Goal: Task Accomplishment & Management: Complete application form

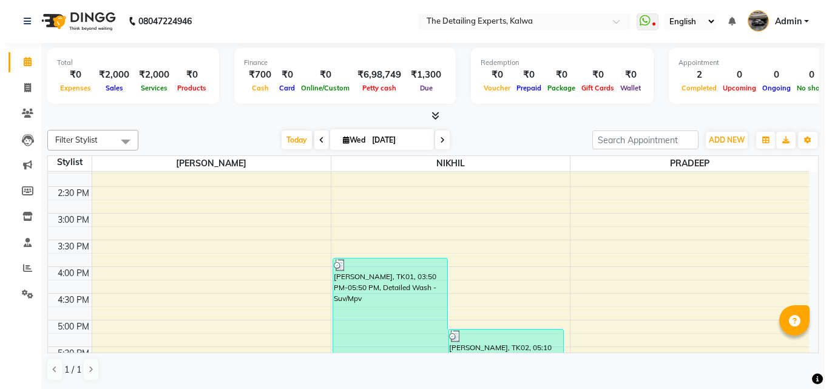
scroll to position [312, 0]
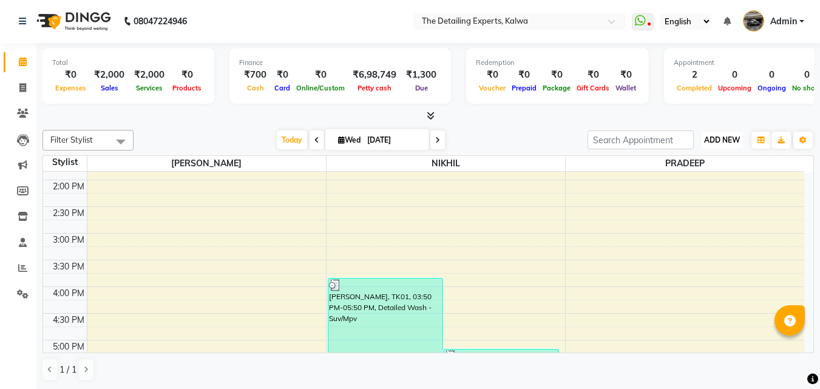
click at [720, 139] on span "ADD NEW" at bounding box center [722, 139] width 36 height 9
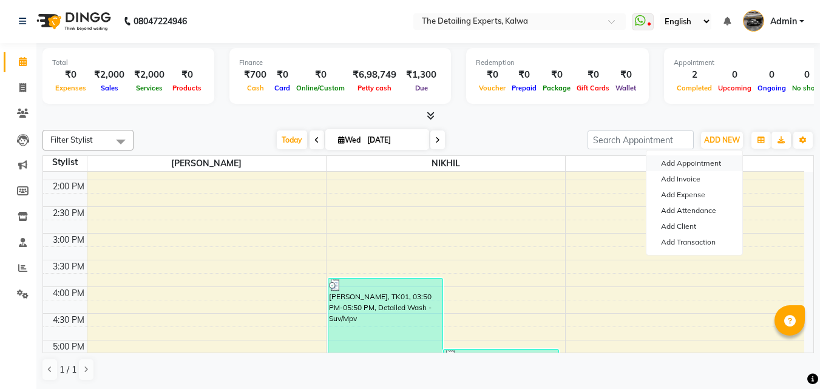
click at [696, 159] on button "Add Appointment" at bounding box center [694, 163] width 96 height 16
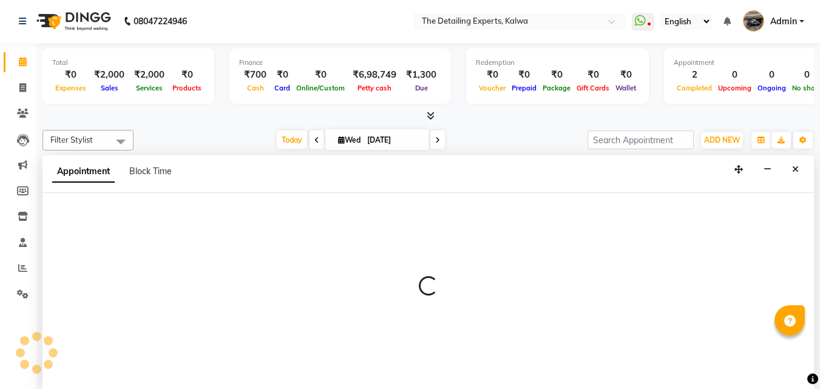
select select "tentative"
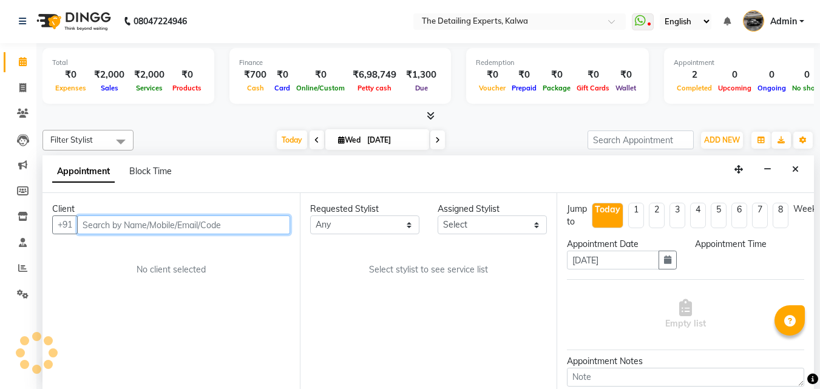
select select "540"
click at [131, 229] on input "text" at bounding box center [183, 224] width 213 height 19
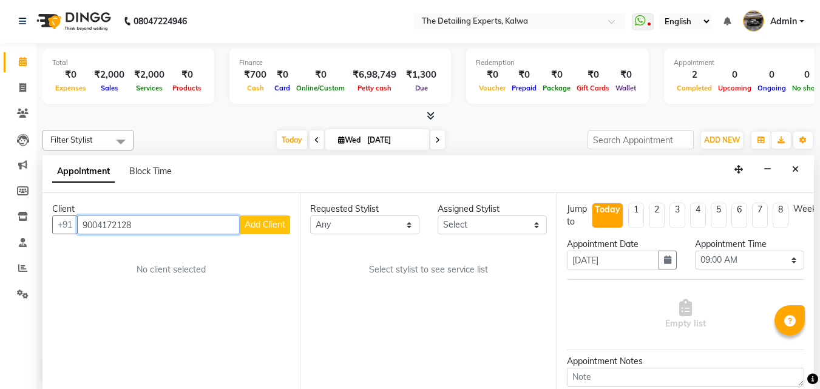
type input "9004172128"
click at [262, 221] on span "Add Client" at bounding box center [265, 224] width 41 height 11
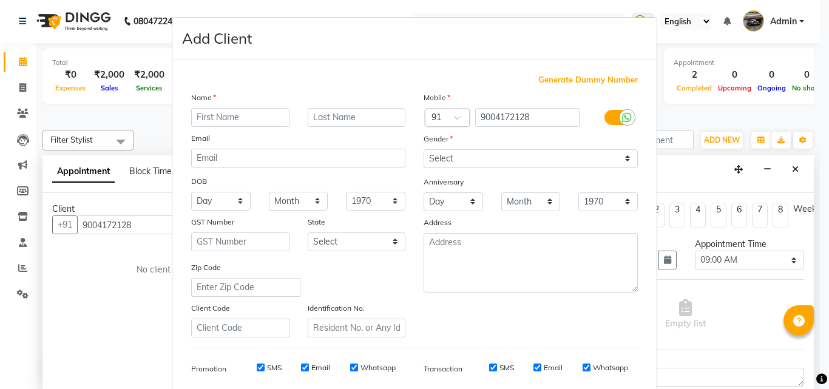
click at [217, 117] on input "text" at bounding box center [240, 117] width 98 height 19
type input "a"
type input "ADITYA"
click at [341, 118] on input "text" at bounding box center [357, 117] width 98 height 19
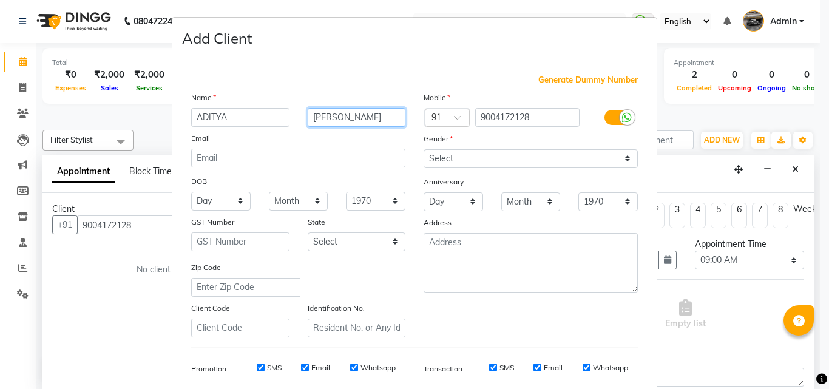
type input "[PERSON_NAME]"
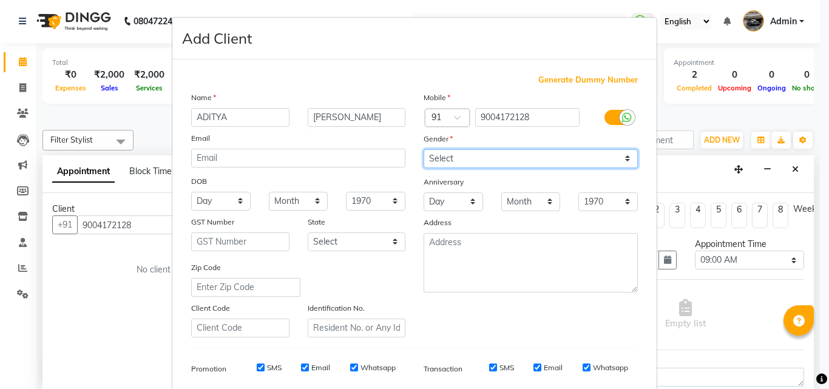
drag, startPoint x: 489, startPoint y: 156, endPoint x: 473, endPoint y: 168, distance: 19.5
click at [489, 156] on select "Select [DEMOGRAPHIC_DATA] [DEMOGRAPHIC_DATA] Other Prefer Not To Say" at bounding box center [531, 158] width 214 height 19
select select "[DEMOGRAPHIC_DATA]"
click at [424, 149] on select "Select [DEMOGRAPHIC_DATA] [DEMOGRAPHIC_DATA] Other Prefer Not To Say" at bounding box center [531, 158] width 214 height 19
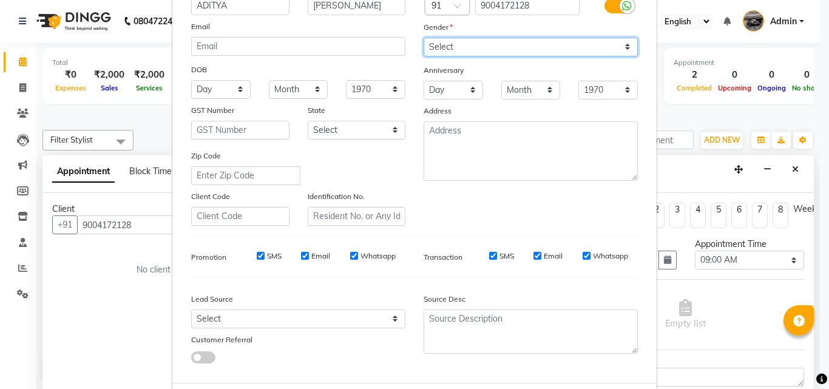
scroll to position [121, 0]
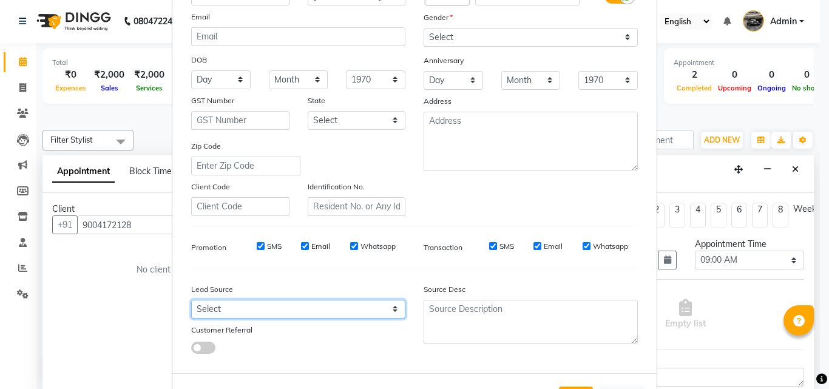
click at [312, 302] on select "Select Walk-in Referral Internet Friend Word of Mouth Advertisement Facebook Ju…" at bounding box center [298, 309] width 214 height 19
select select "50767"
click at [191, 300] on select "Select Walk-in Referral Internet Friend Word of Mouth Advertisement Facebook Ju…" at bounding box center [298, 309] width 214 height 19
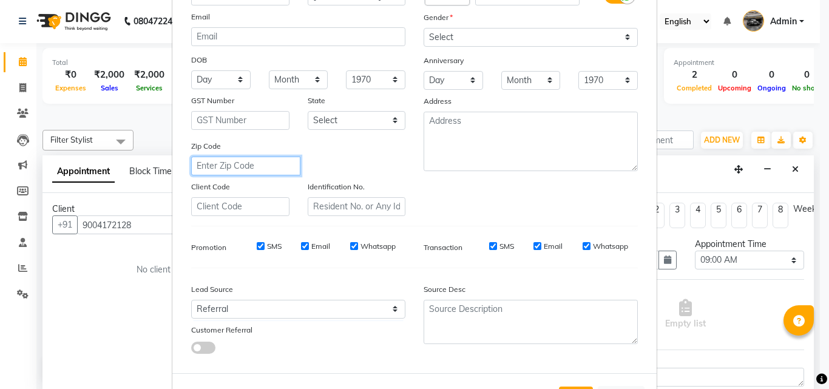
click at [202, 161] on input "text" at bounding box center [245, 166] width 109 height 19
click at [249, 164] on input "text" at bounding box center [245, 166] width 109 height 19
click at [407, 168] on div "Zip Code" at bounding box center [298, 158] width 232 height 36
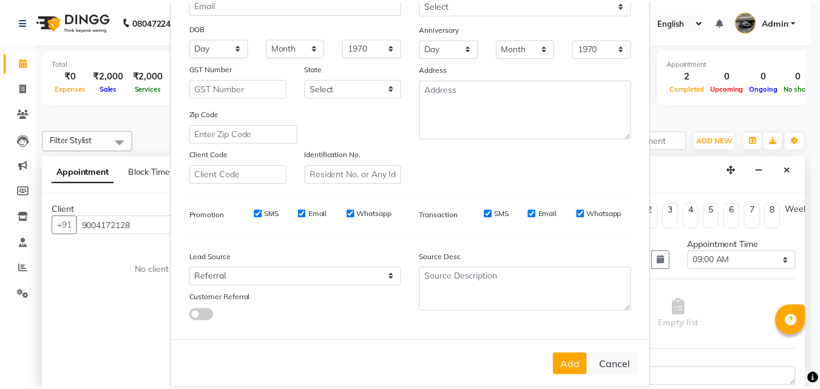
scroll to position [171, 0]
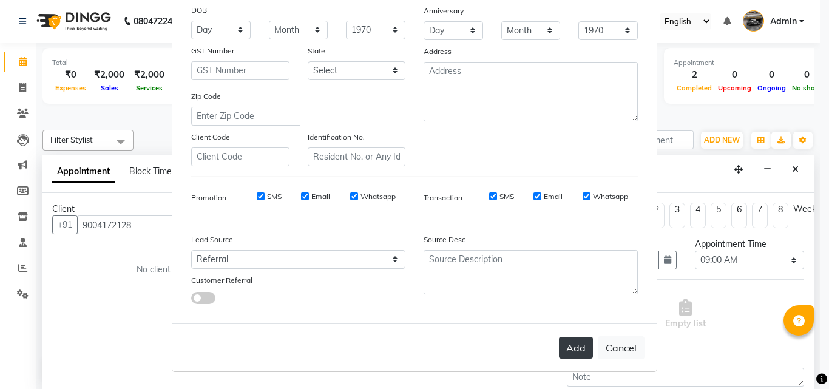
click at [572, 345] on button "Add" at bounding box center [576, 348] width 34 height 22
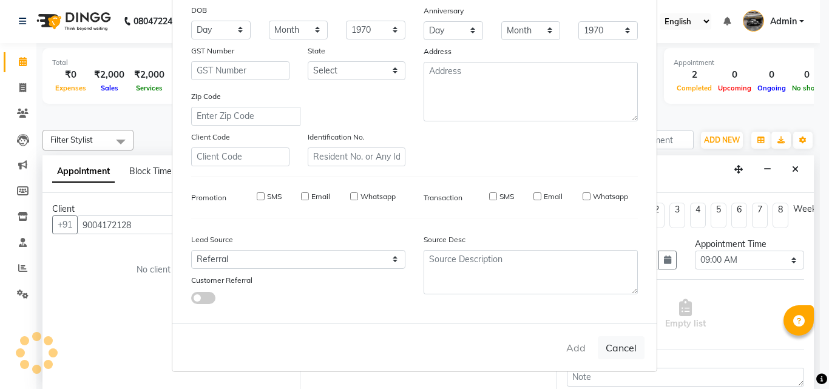
select select
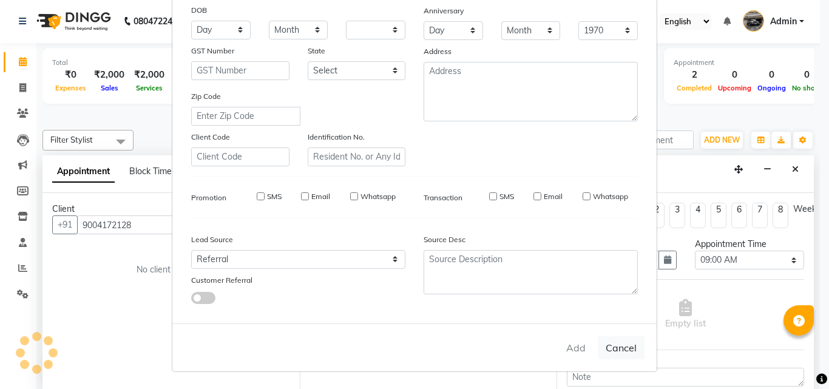
select select
checkbox input "false"
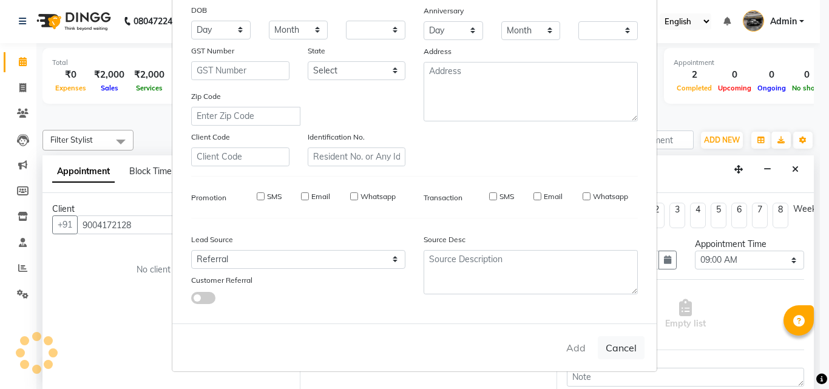
checkbox input "false"
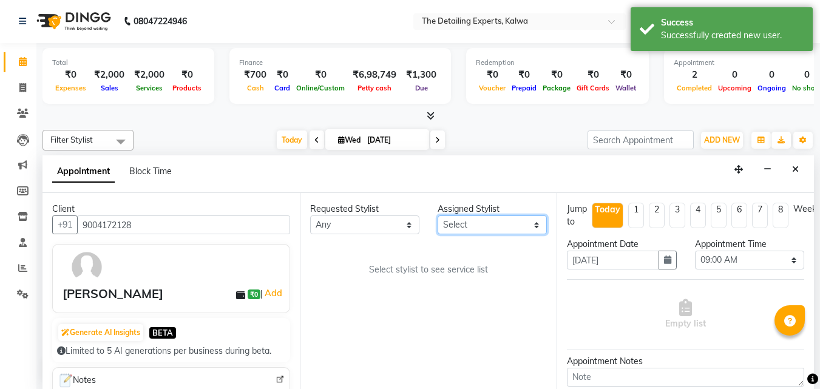
click at [484, 225] on select "Select NIKHIL [PERSON_NAME]" at bounding box center [492, 224] width 109 height 19
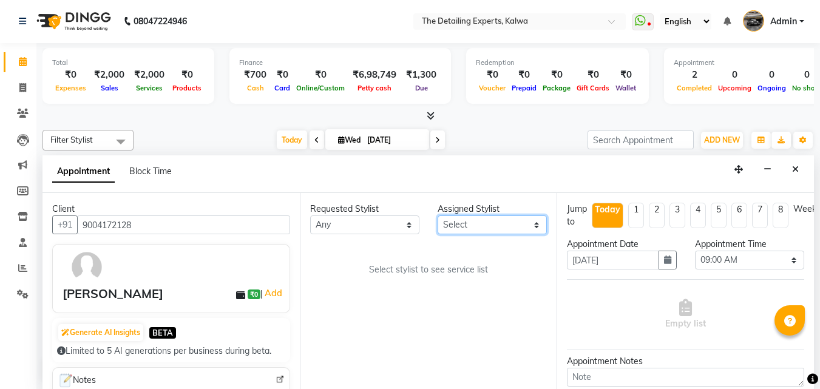
select select "65224"
click at [438, 215] on select "Select NIKHIL [PERSON_NAME]" at bounding box center [492, 224] width 109 height 19
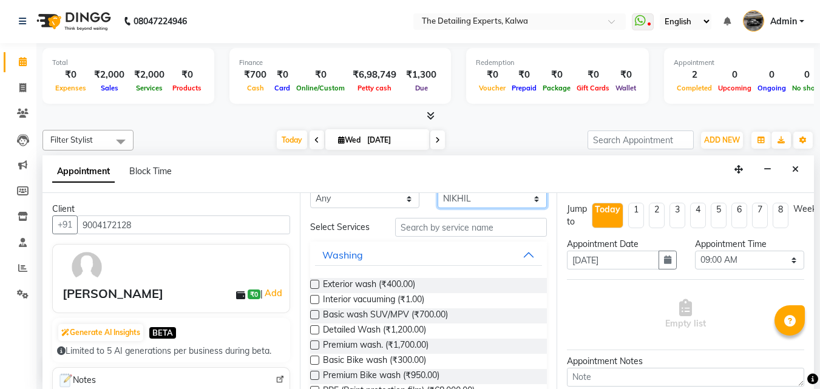
scroll to position [0, 0]
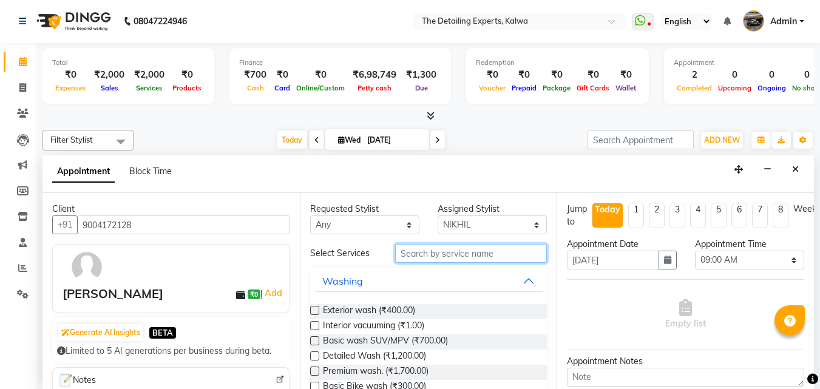
click at [441, 253] on input "text" at bounding box center [471, 253] width 152 height 19
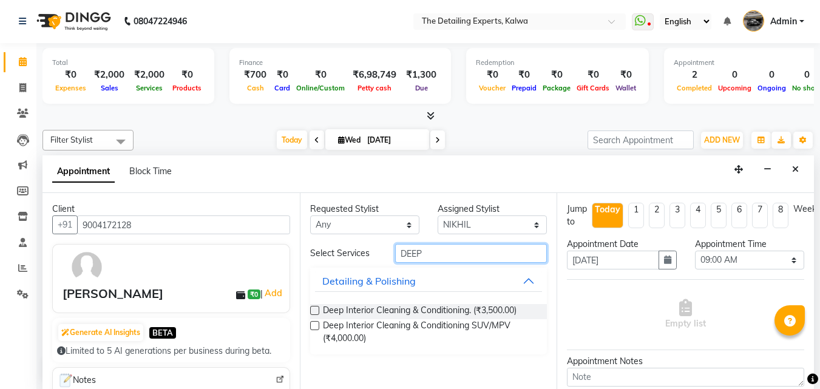
type input "DEEP"
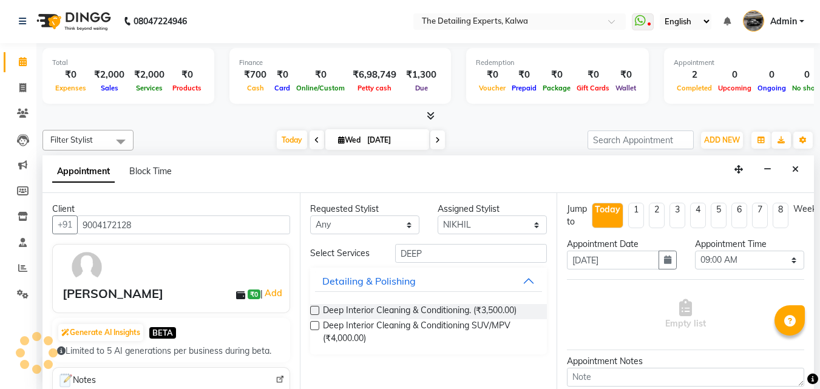
click at [316, 311] on label at bounding box center [314, 310] width 9 height 9
click at [316, 311] on input "checkbox" at bounding box center [314, 312] width 8 height 8
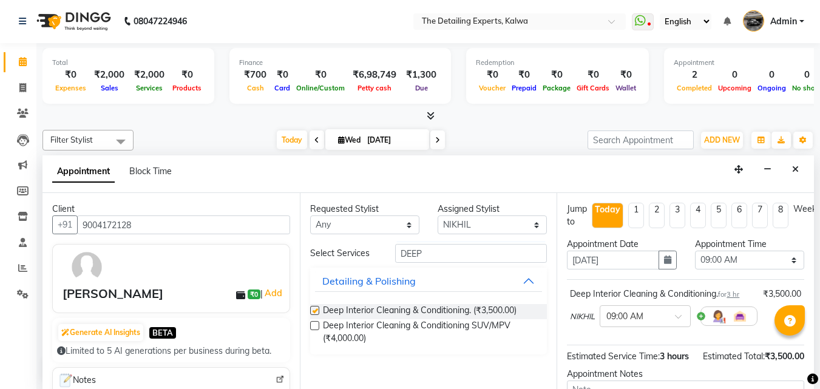
checkbox input "false"
click at [677, 319] on span at bounding box center [682, 320] width 15 height 13
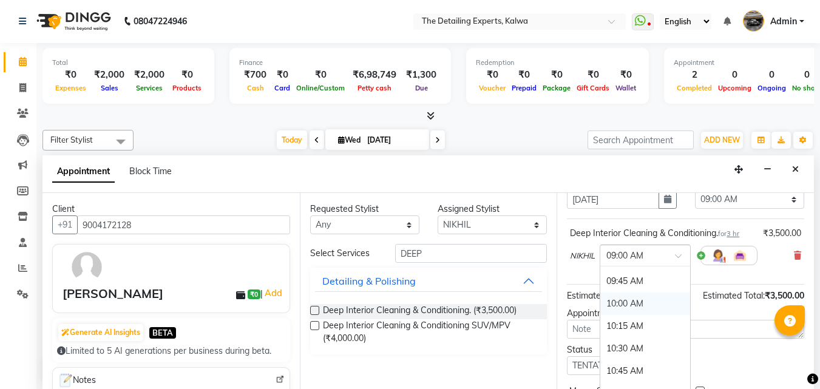
scroll to position [121, 0]
click at [637, 292] on div "10:30 AM" at bounding box center [645, 291] width 90 height 22
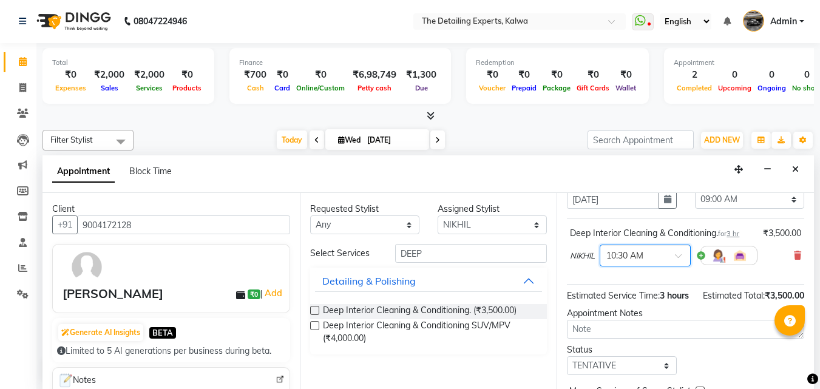
scroll to position [145, 0]
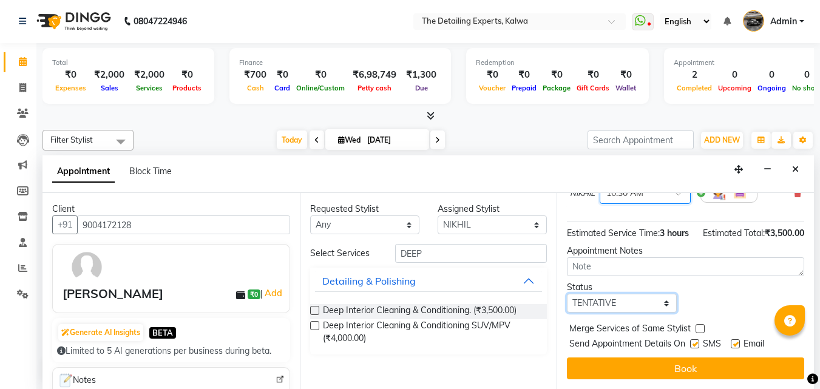
click at [625, 294] on select "Select TENTATIVE CONFIRM CHECK-IN UPCOMING" at bounding box center [621, 303] width 109 height 19
select select "check-in"
click at [567, 294] on select "Select TENTATIVE CONFIRM CHECK-IN UPCOMING" at bounding box center [621, 303] width 109 height 19
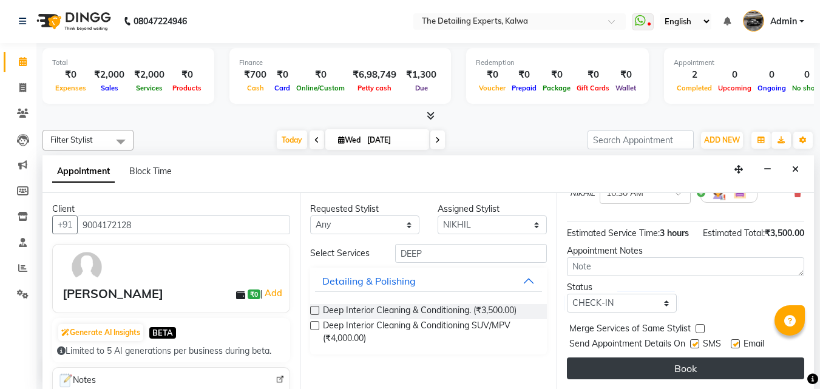
click at [669, 360] on button "Book" at bounding box center [685, 369] width 237 height 22
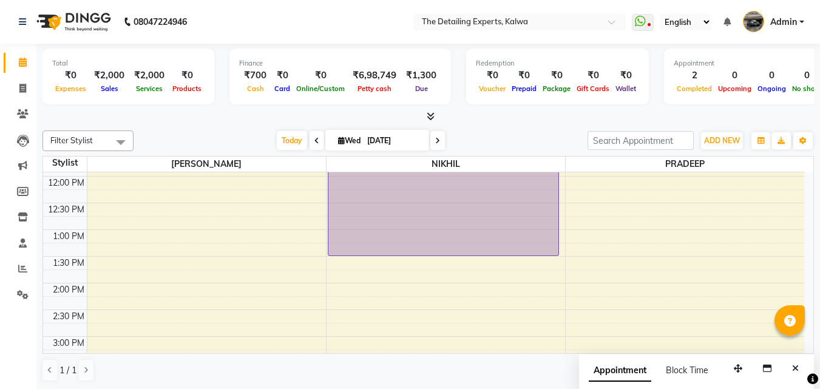
scroll to position [88, 0]
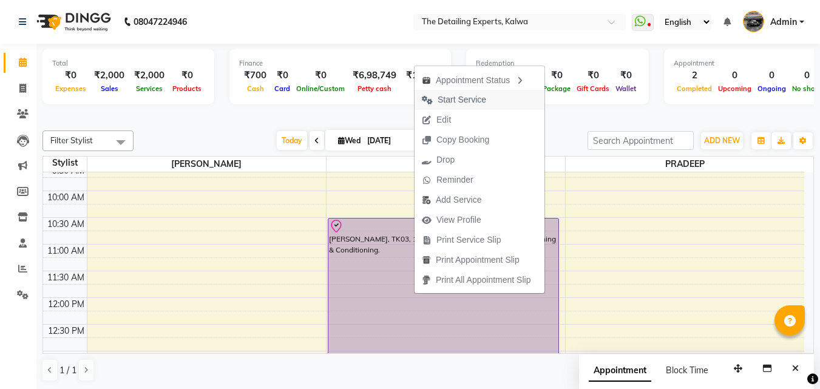
click at [461, 101] on span "Start Service" at bounding box center [462, 99] width 49 height 13
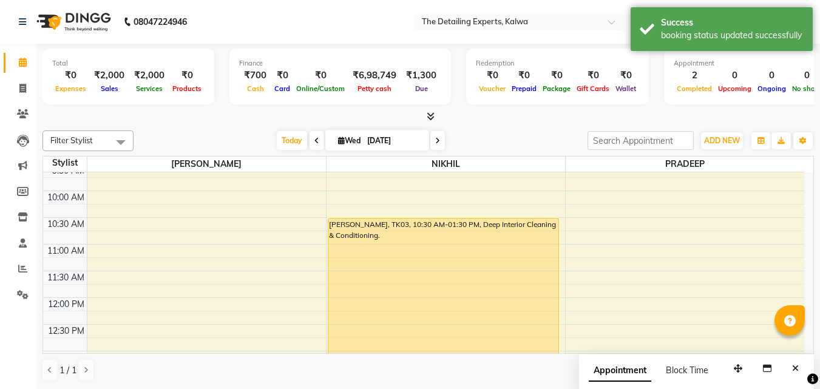
scroll to position [0, 0]
